Goal: Browse casually: Explore the website without a specific task or goal

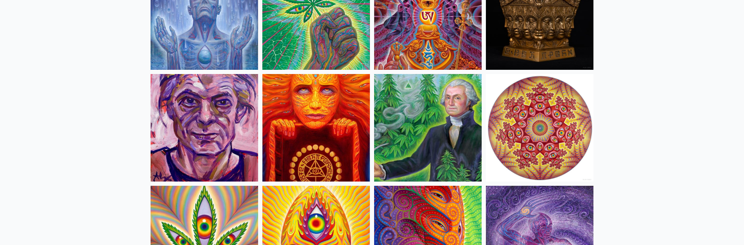
scroll to position [1129, 0]
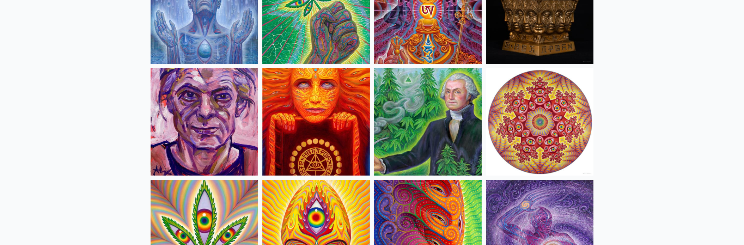
click at [442, 135] on img at bounding box center [428, 122] width 108 height 108
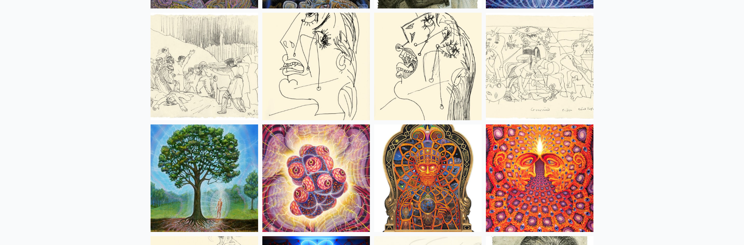
scroll to position [4692, 0]
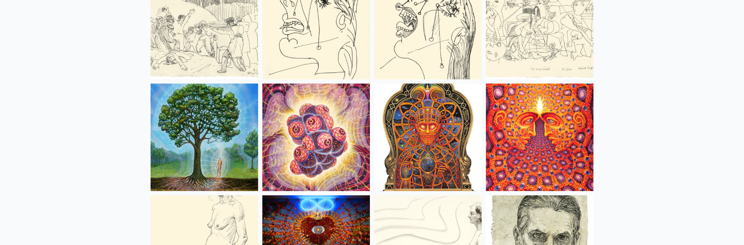
click at [449, 164] on img at bounding box center [428, 138] width 108 height 108
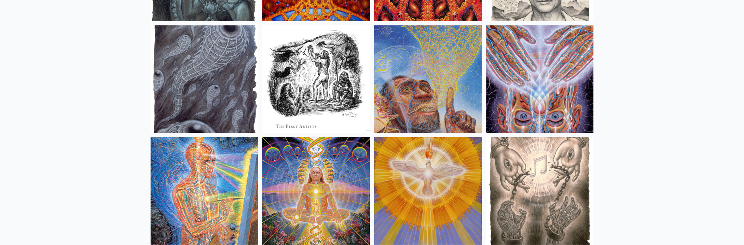
scroll to position [5115, 0]
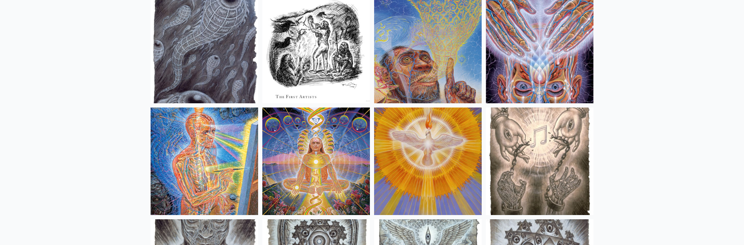
click at [439, 64] on img at bounding box center [428, 50] width 108 height 108
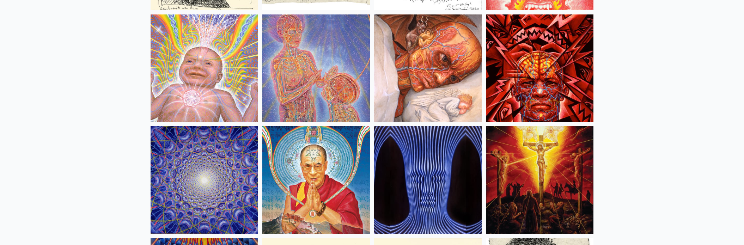
scroll to position [6068, 0]
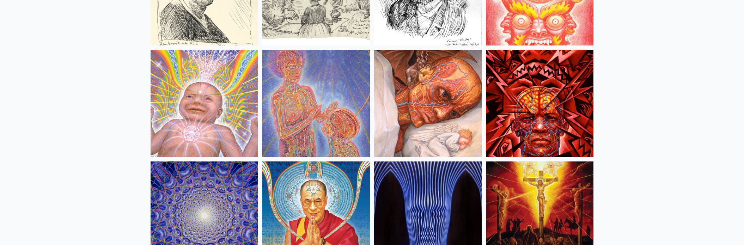
click at [206, 109] on img at bounding box center [205, 104] width 108 height 108
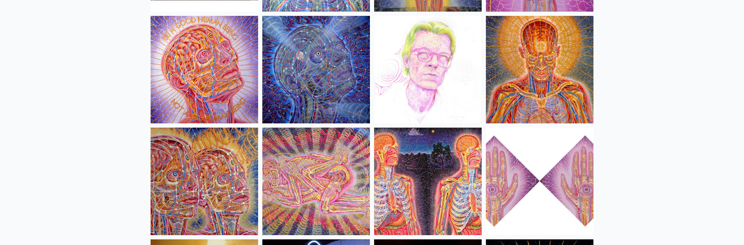
scroll to position [7796, 0]
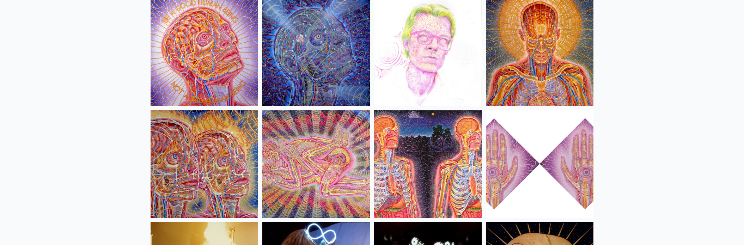
click at [222, 167] on img at bounding box center [205, 164] width 108 height 108
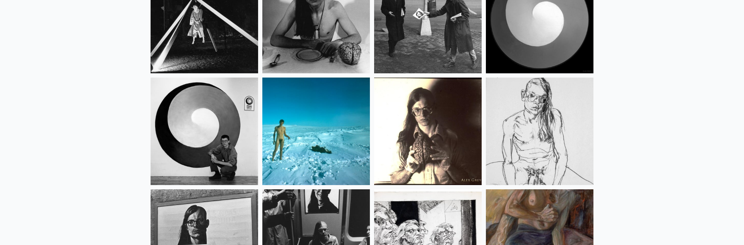
scroll to position [9066, 0]
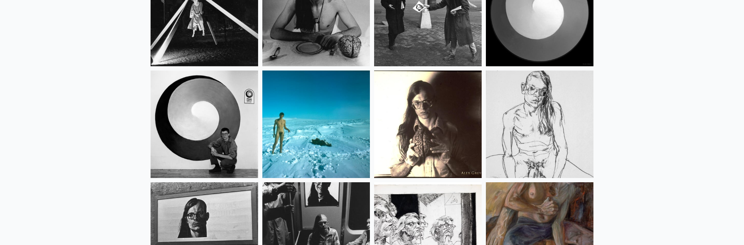
click at [294, 104] on img at bounding box center [316, 125] width 108 height 108
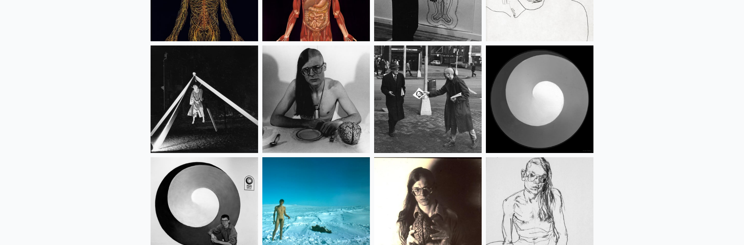
scroll to position [8996, 0]
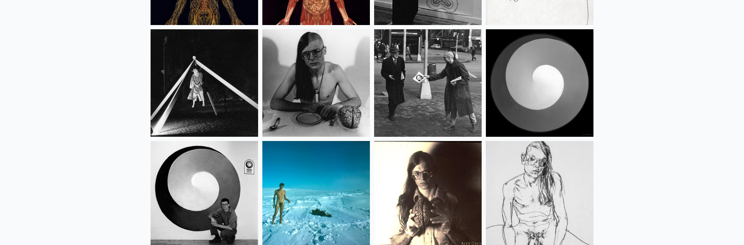
click at [430, 123] on img at bounding box center [428, 83] width 108 height 108
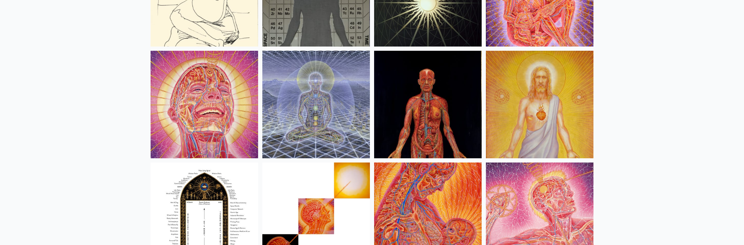
scroll to position [7408, 0]
click at [191, 93] on img at bounding box center [205, 105] width 108 height 108
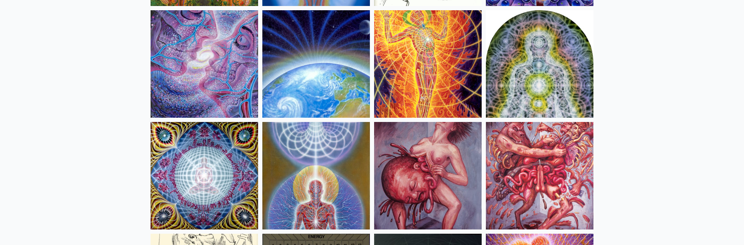
scroll to position [7126, 0]
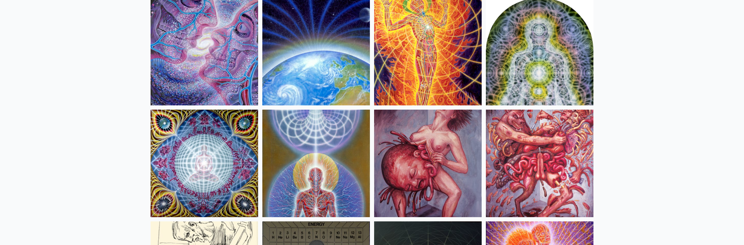
click at [230, 145] on img at bounding box center [205, 164] width 108 height 108
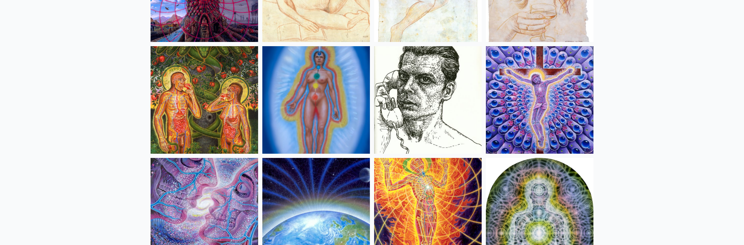
scroll to position [6950, 0]
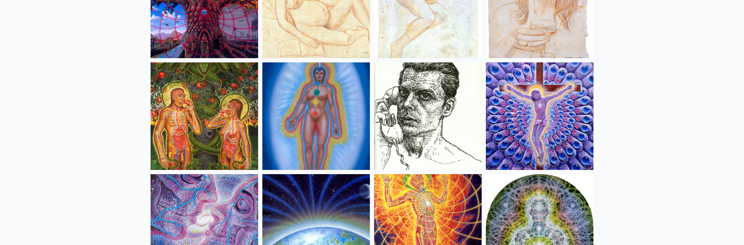
click at [197, 151] on img at bounding box center [205, 116] width 108 height 108
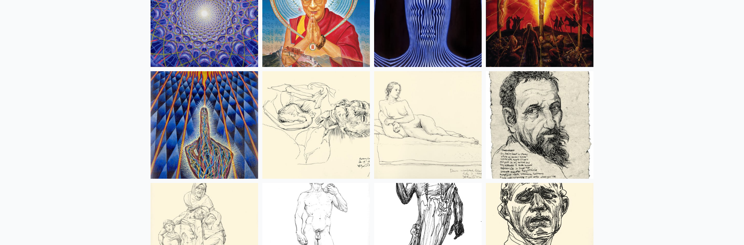
scroll to position [6209, 0]
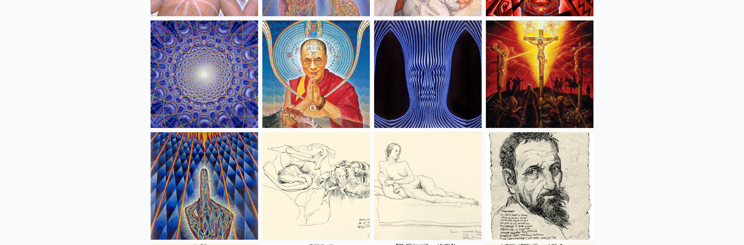
click at [201, 193] on img at bounding box center [205, 186] width 108 height 108
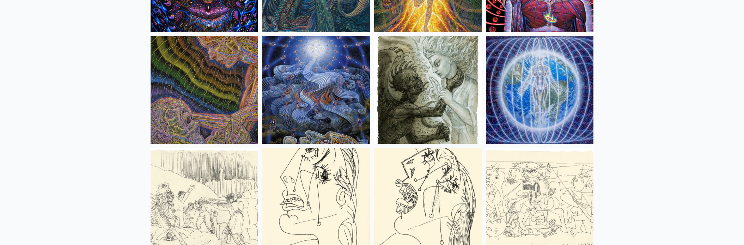
scroll to position [4480, 0]
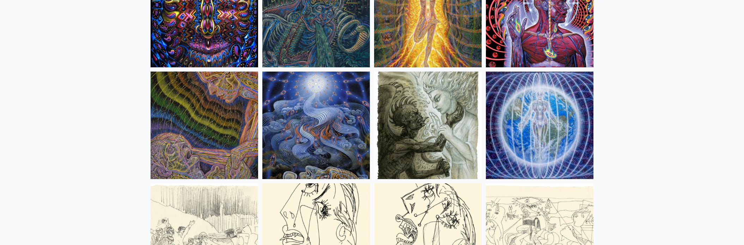
click at [328, 121] on img at bounding box center [316, 126] width 108 height 108
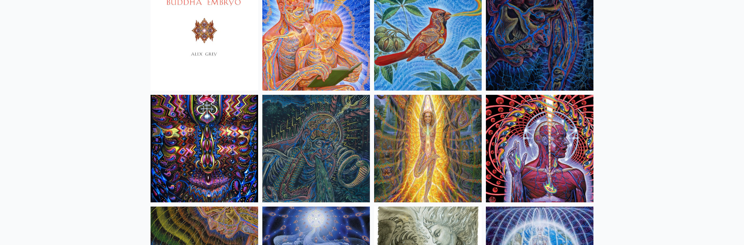
scroll to position [4339, 0]
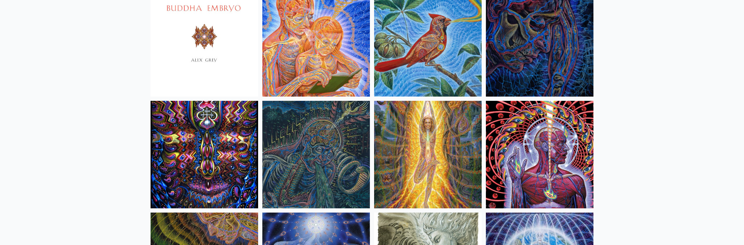
click at [307, 124] on img at bounding box center [316, 155] width 108 height 108
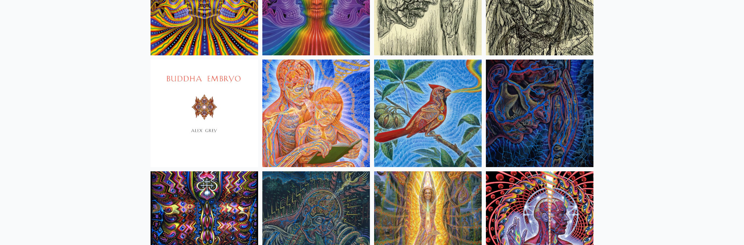
scroll to position [4233, 0]
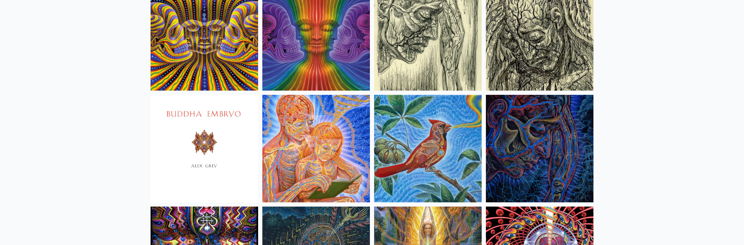
click at [439, 165] on img at bounding box center [428, 149] width 108 height 108
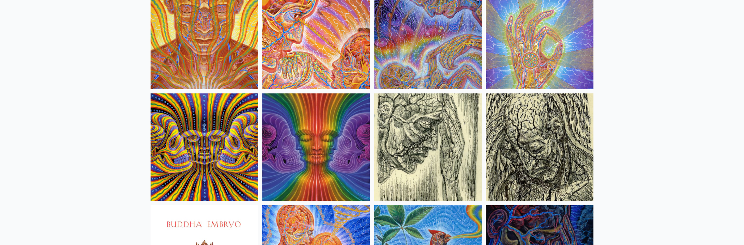
scroll to position [4092, 0]
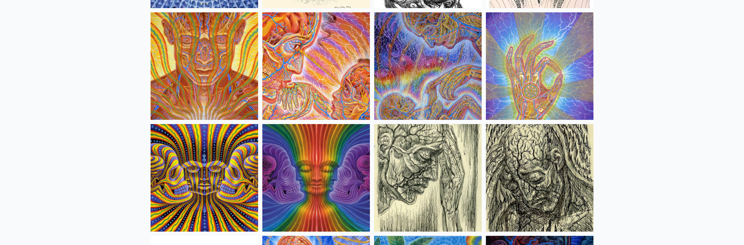
click at [428, 78] on img at bounding box center [428, 66] width 108 height 108
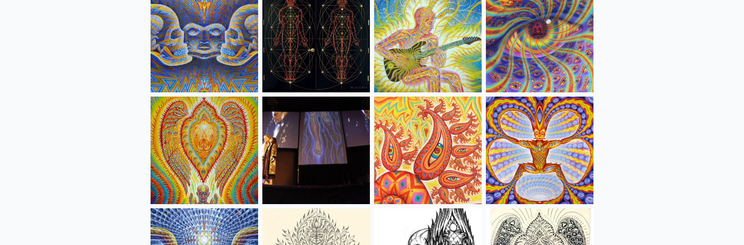
scroll to position [3775, 0]
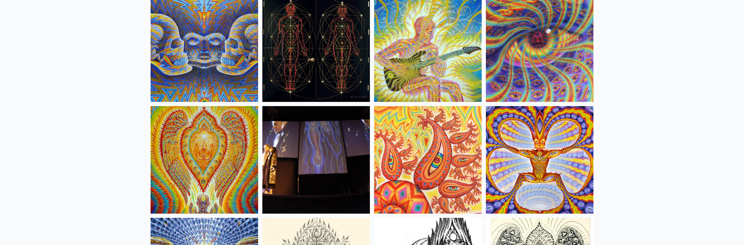
click at [433, 153] on img at bounding box center [428, 160] width 108 height 108
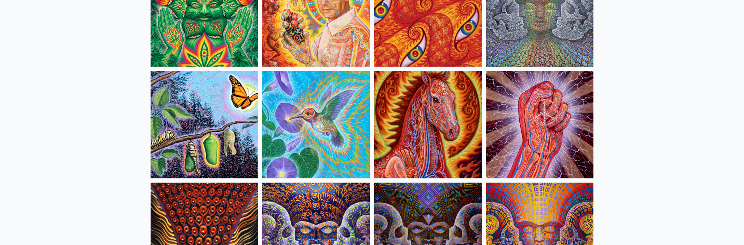
scroll to position [3457, 0]
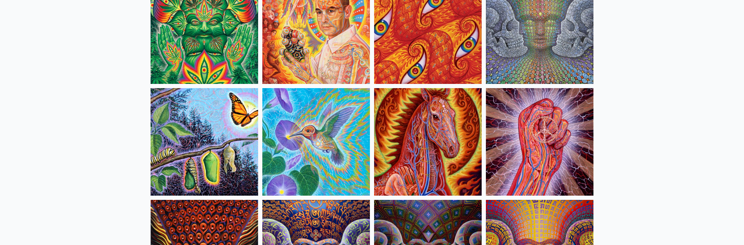
click at [439, 138] on img at bounding box center [428, 142] width 108 height 108
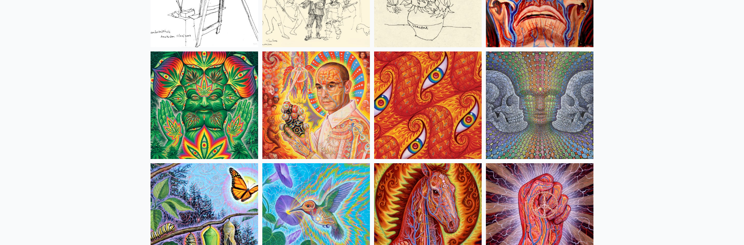
scroll to position [3351, 0]
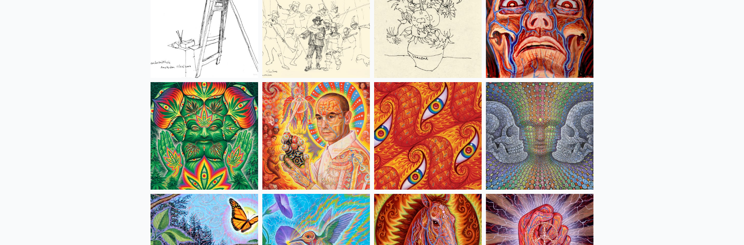
click at [443, 155] on img at bounding box center [428, 136] width 108 height 108
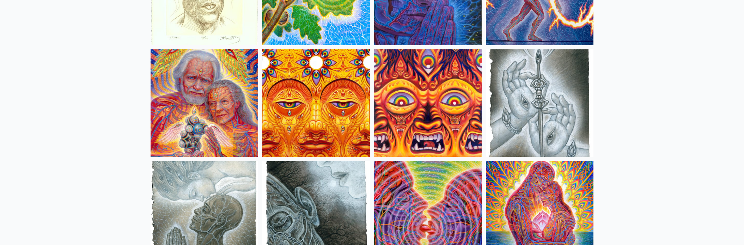
scroll to position [2223, 0]
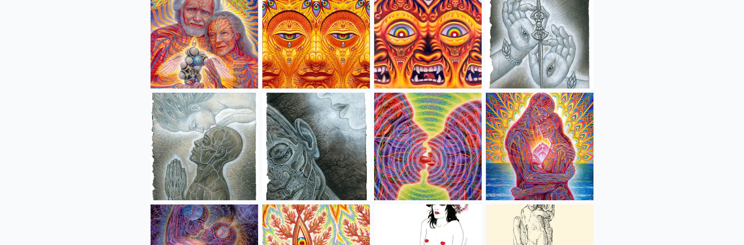
click at [530, 154] on img at bounding box center [540, 147] width 108 height 108
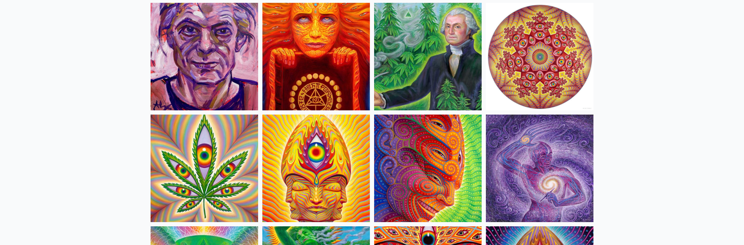
scroll to position [1199, 0]
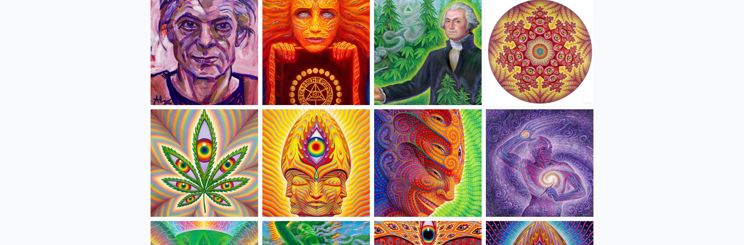
click at [440, 181] on img at bounding box center [428, 163] width 108 height 108
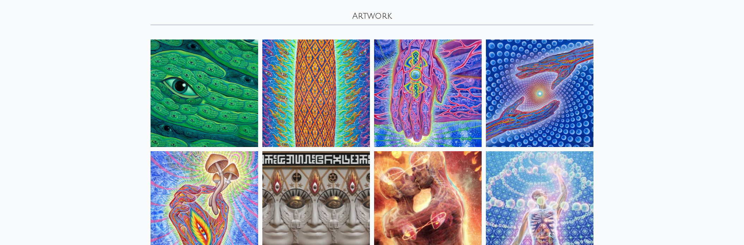
scroll to position [106, 0]
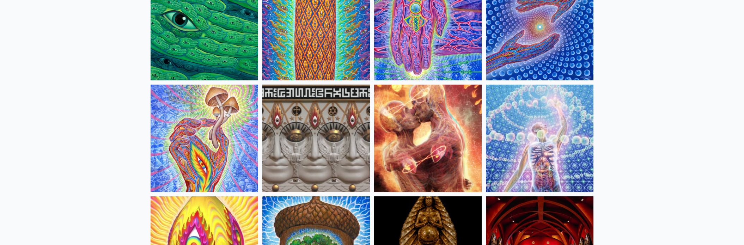
click at [234, 163] on img at bounding box center [205, 139] width 108 height 108
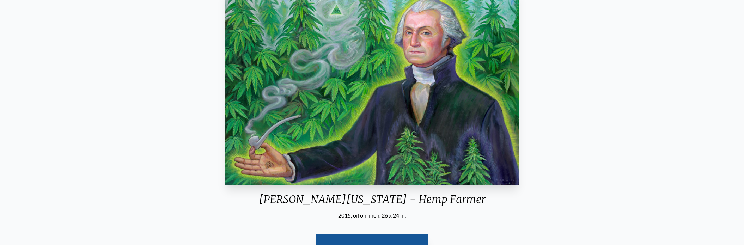
scroll to position [35, 0]
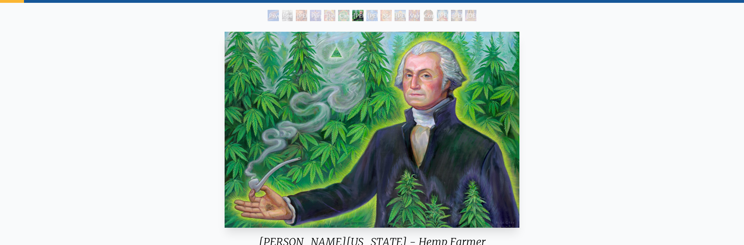
drag, startPoint x: 417, startPoint y: 150, endPoint x: 413, endPoint y: 153, distance: 5.3
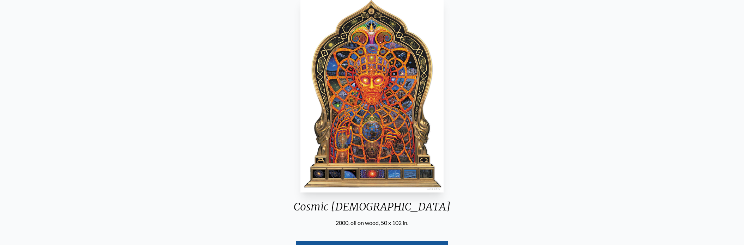
scroll to position [35, 0]
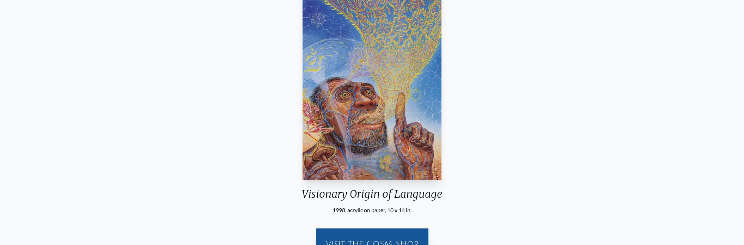
scroll to position [71, 0]
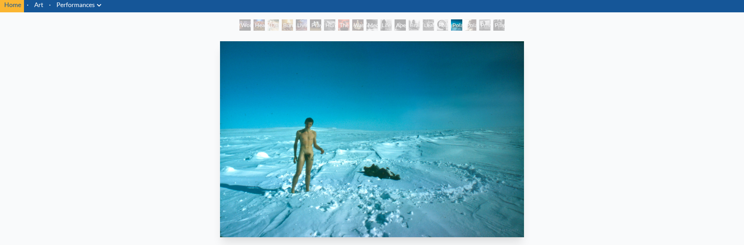
scroll to position [71, 0]
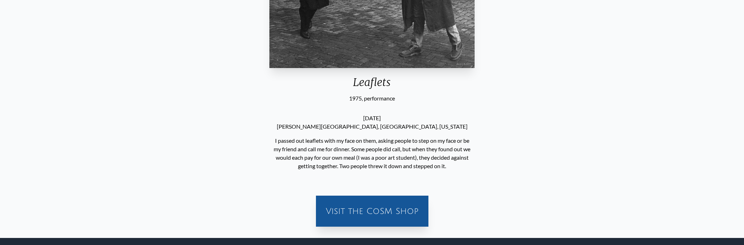
scroll to position [212, 0]
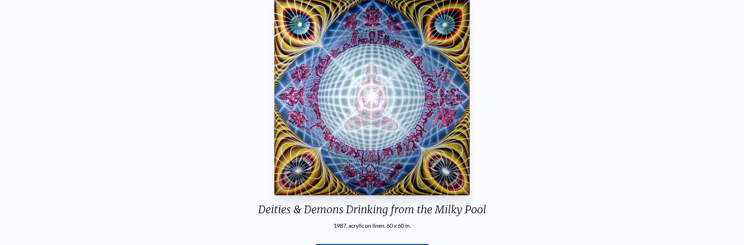
scroll to position [71, 0]
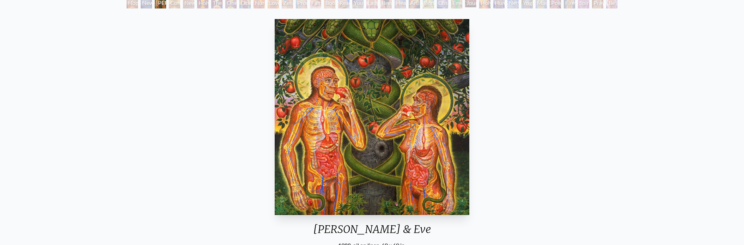
scroll to position [35, 0]
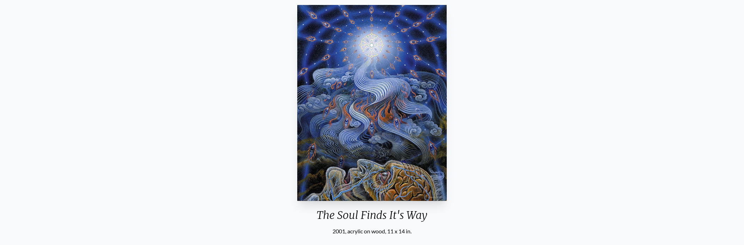
scroll to position [71, 0]
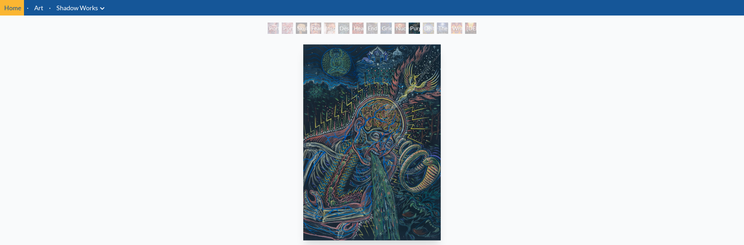
scroll to position [35, 0]
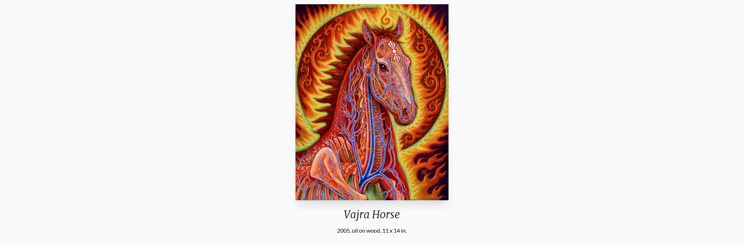
scroll to position [71, 0]
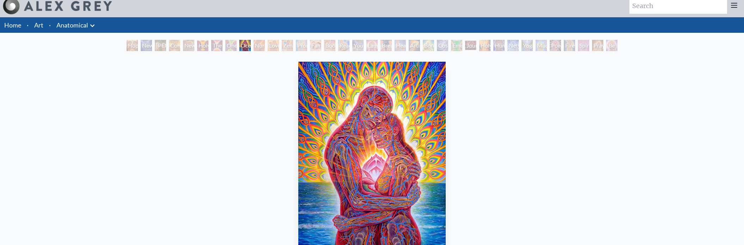
scroll to position [106, 0]
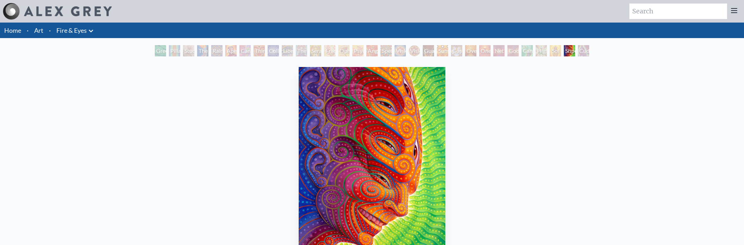
scroll to position [35, 0]
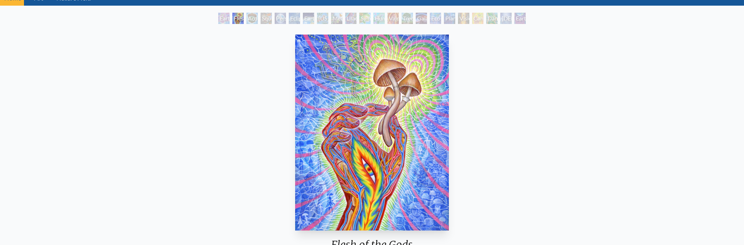
scroll to position [106, 0]
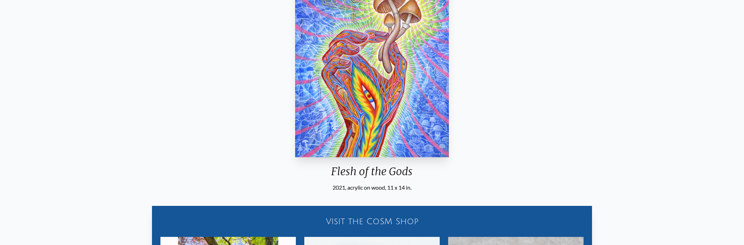
click at [358, 121] on img "2 / 22" at bounding box center [372, 59] width 154 height 196
